Goal: Check status: Check status

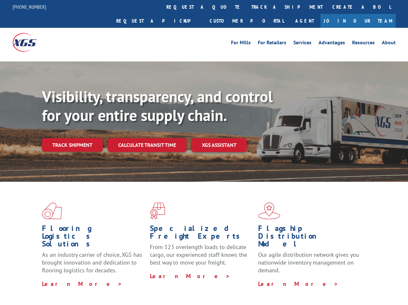
click at [204, 152] on div "Visibility, transparency, and control for your entire supply chain. Track shipm…" at bounding box center [225, 132] width 366 height 90
click at [247, 7] on link "track a shipment" at bounding box center [287, 7] width 81 height 14
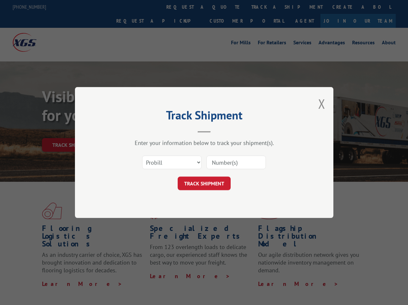
click at [226, 7] on div "Track Shipment Enter your information below to track your shipment(s). Select c…" at bounding box center [204, 152] width 408 height 305
click at [266, 7] on div "Track Shipment Enter your information below to track your shipment(s). Select c…" at bounding box center [204, 152] width 408 height 305
click at [72, 131] on div "Track Shipment Enter your information below to track your shipment(s). Select c…" at bounding box center [204, 152] width 408 height 305
click at [147, 131] on header "Track Shipment" at bounding box center [204, 122] width 194 height 22
click at [220, 131] on header "Track Shipment" at bounding box center [204, 122] width 194 height 22
